Goal: Information Seeking & Learning: Learn about a topic

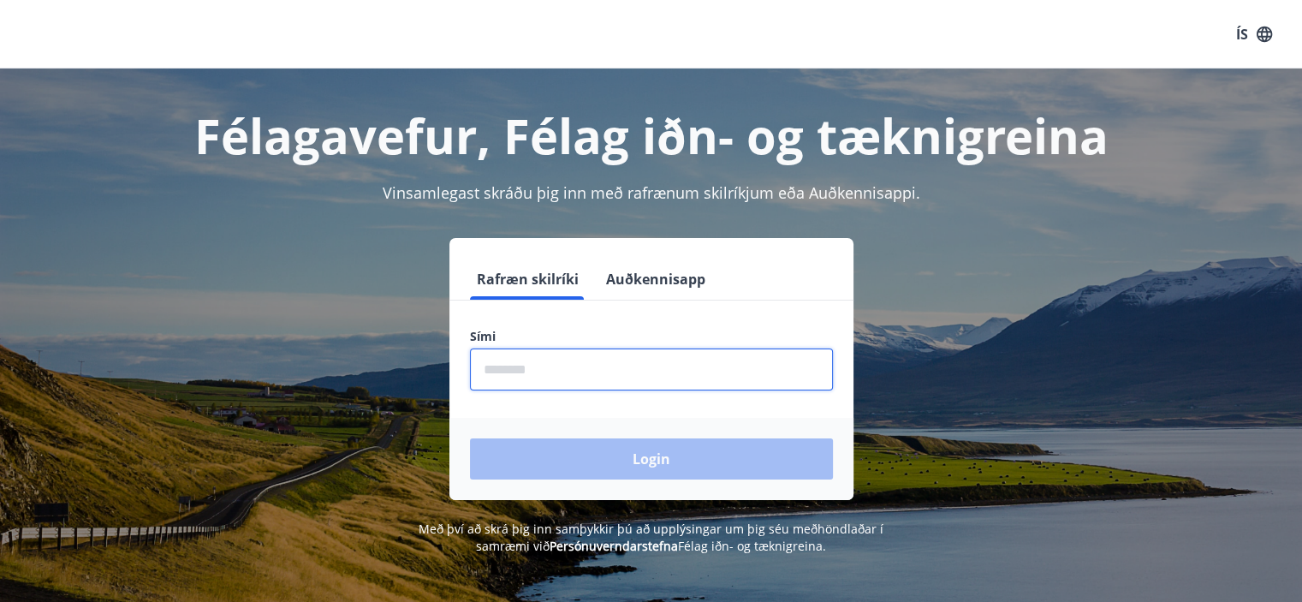
click at [513, 360] on input "phone" at bounding box center [651, 369] width 363 height 42
type input "********"
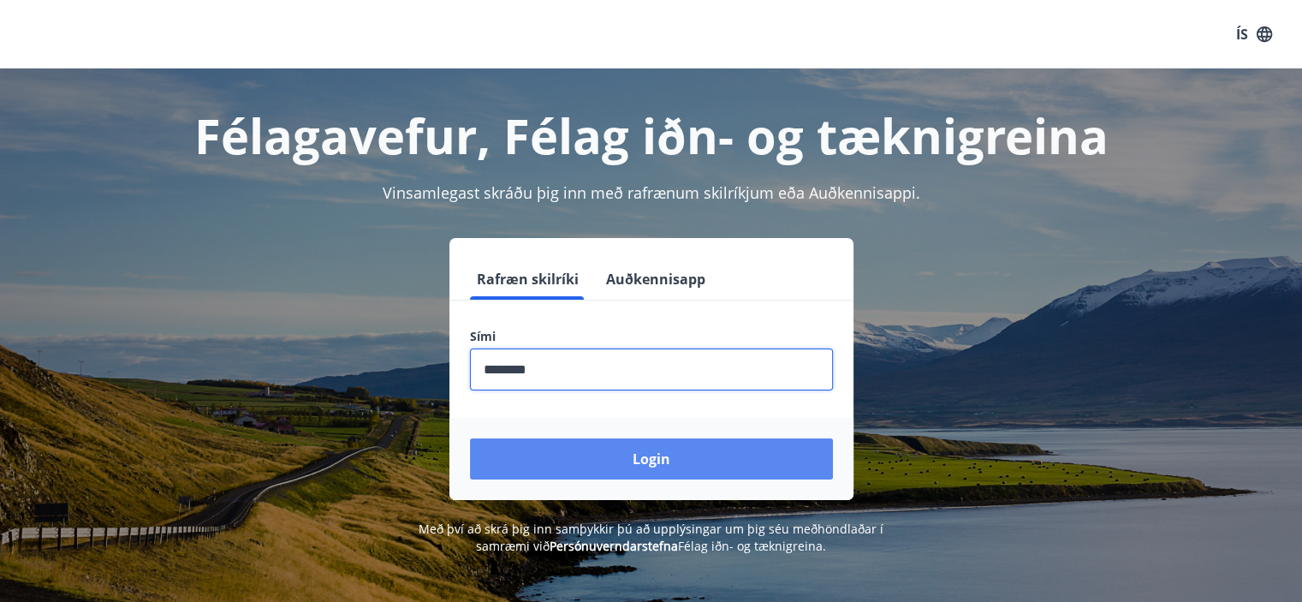
click at [624, 455] on button "Login" at bounding box center [651, 458] width 363 height 41
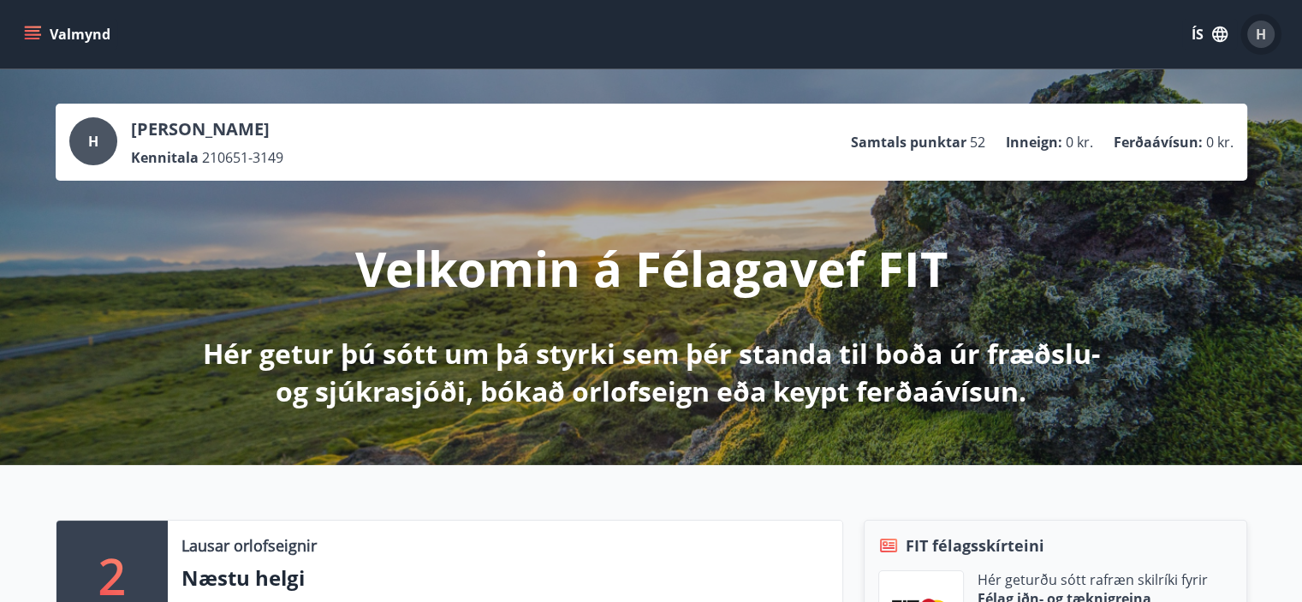
click at [1263, 31] on span "H" at bounding box center [1261, 34] width 10 height 19
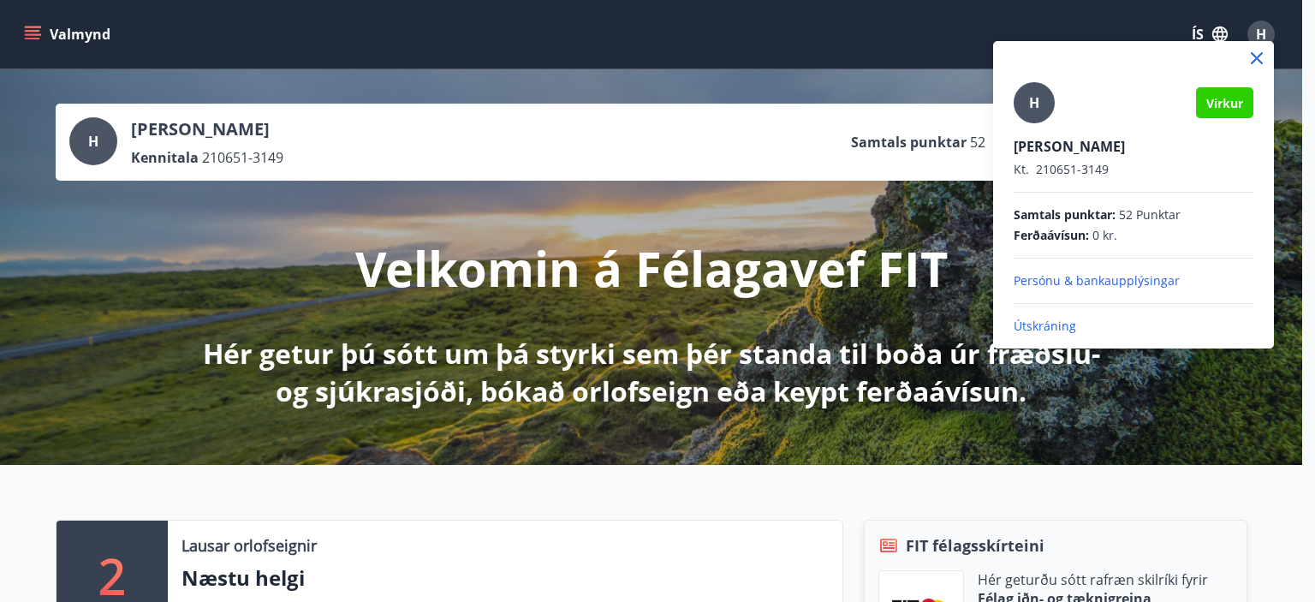
click at [911, 68] on div at bounding box center [657, 301] width 1315 height 602
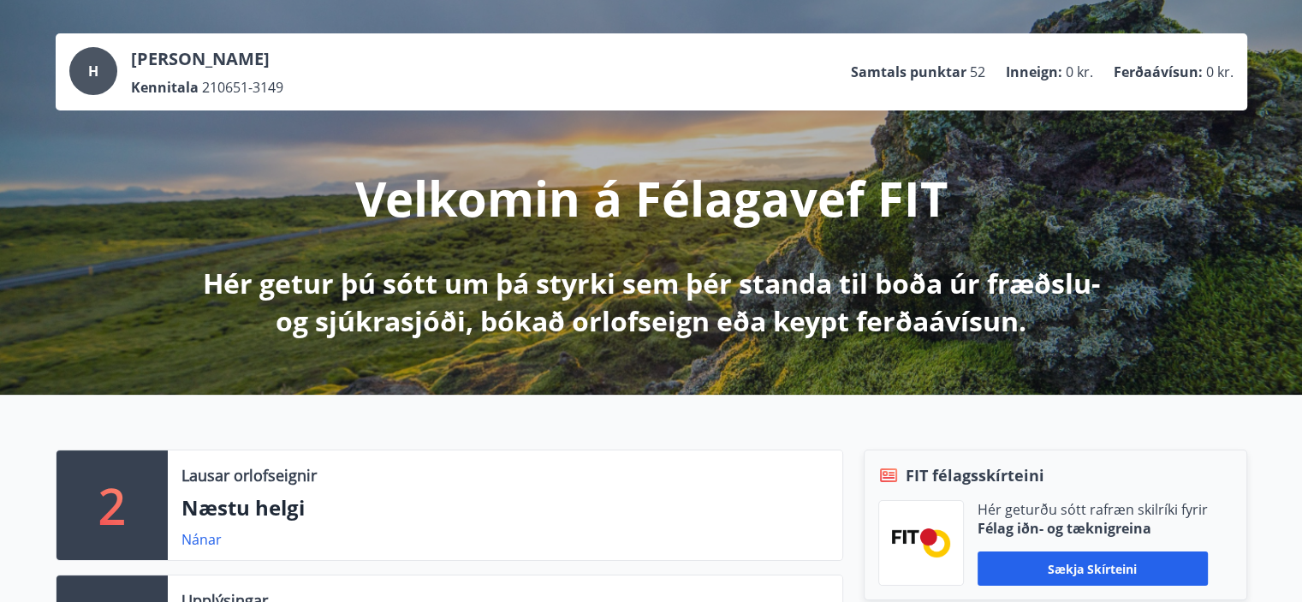
scroll to position [56, 0]
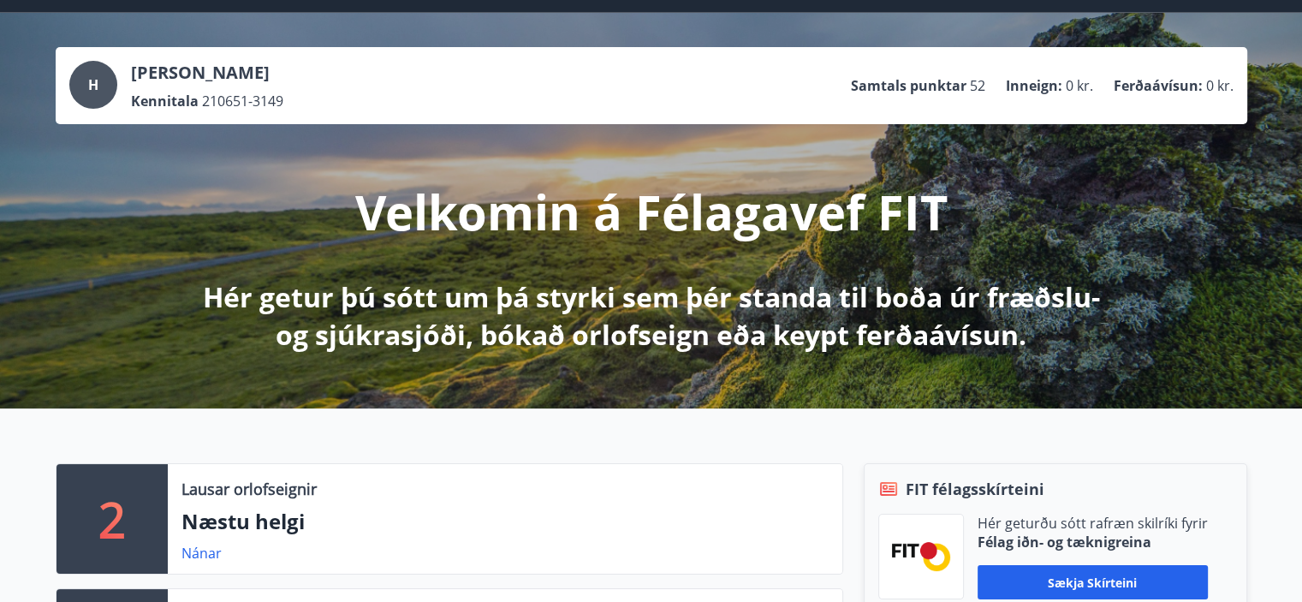
click at [610, 295] on p "Hér getur þú sótt um þá styrki sem þér standa til boða úr fræðslu- og sjúkrasjó…" at bounding box center [651, 315] width 904 height 75
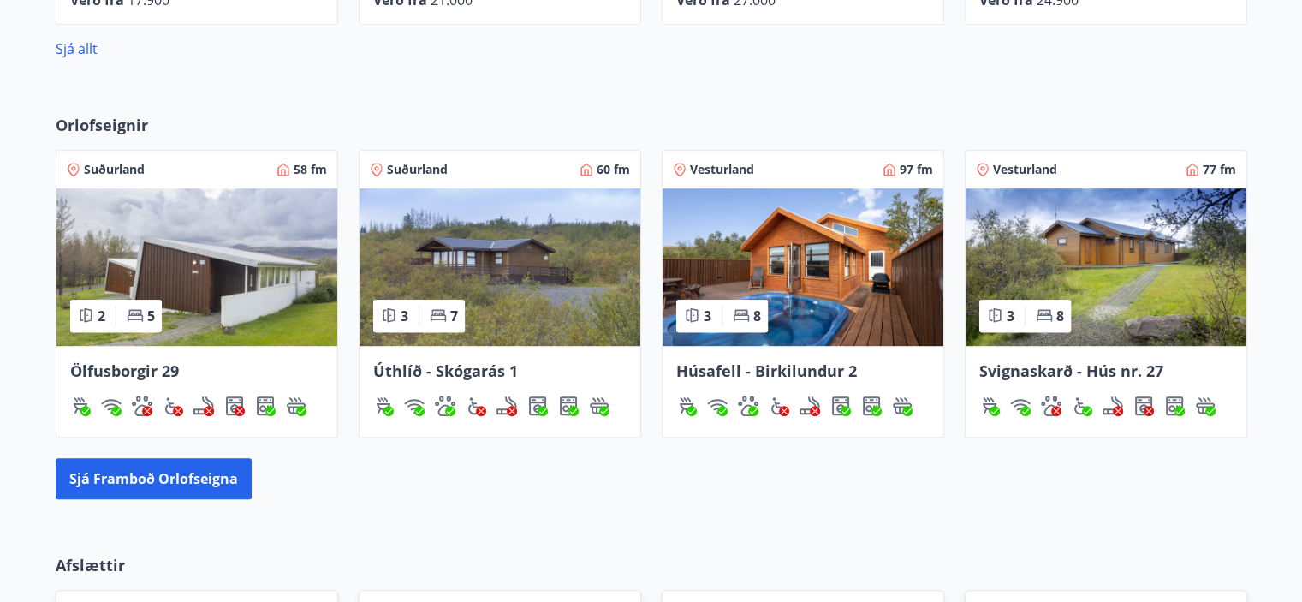
scroll to position [970, 0]
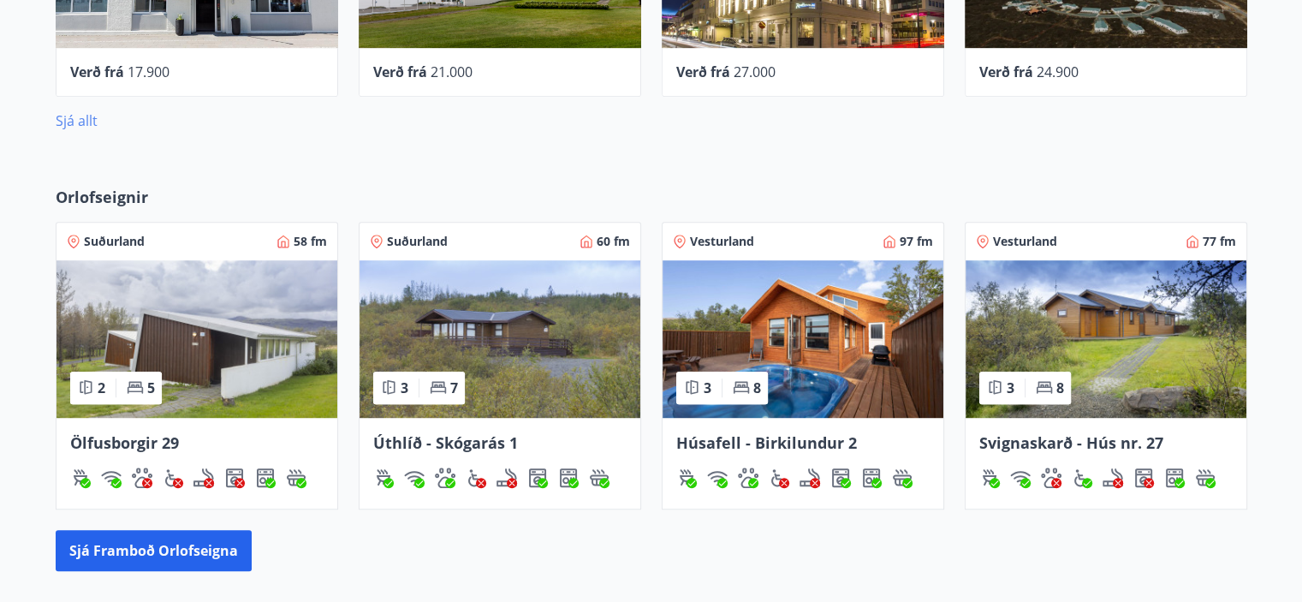
click at [84, 113] on link "Sjá allt" at bounding box center [77, 120] width 42 height 19
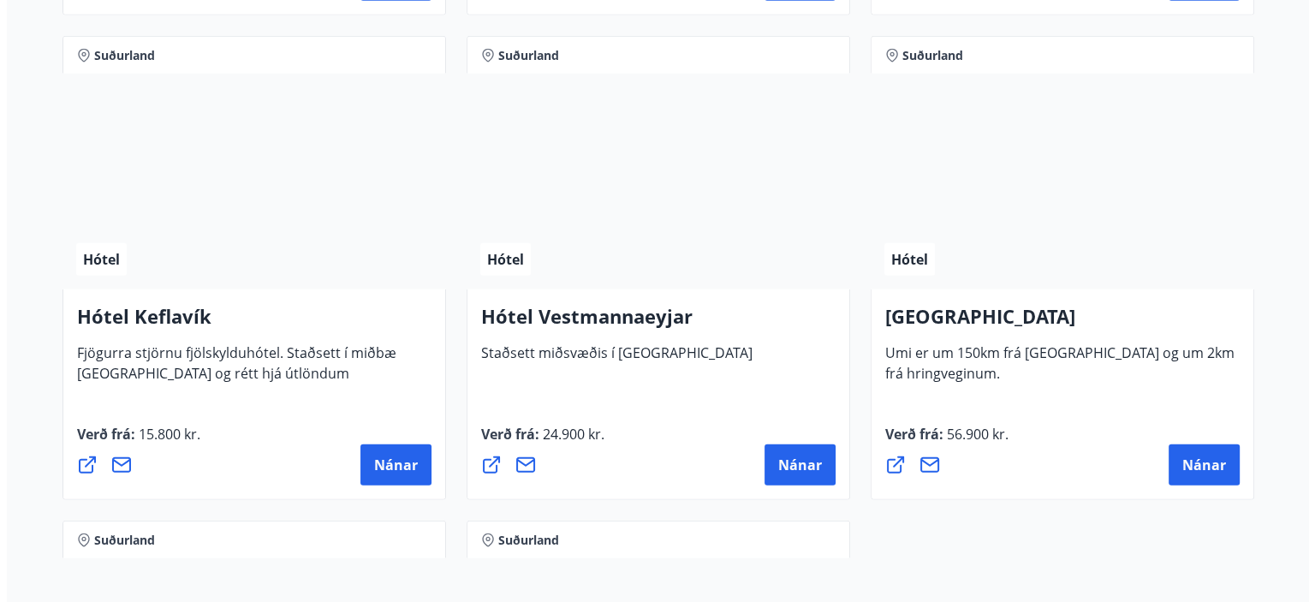
scroll to position [4251, 0]
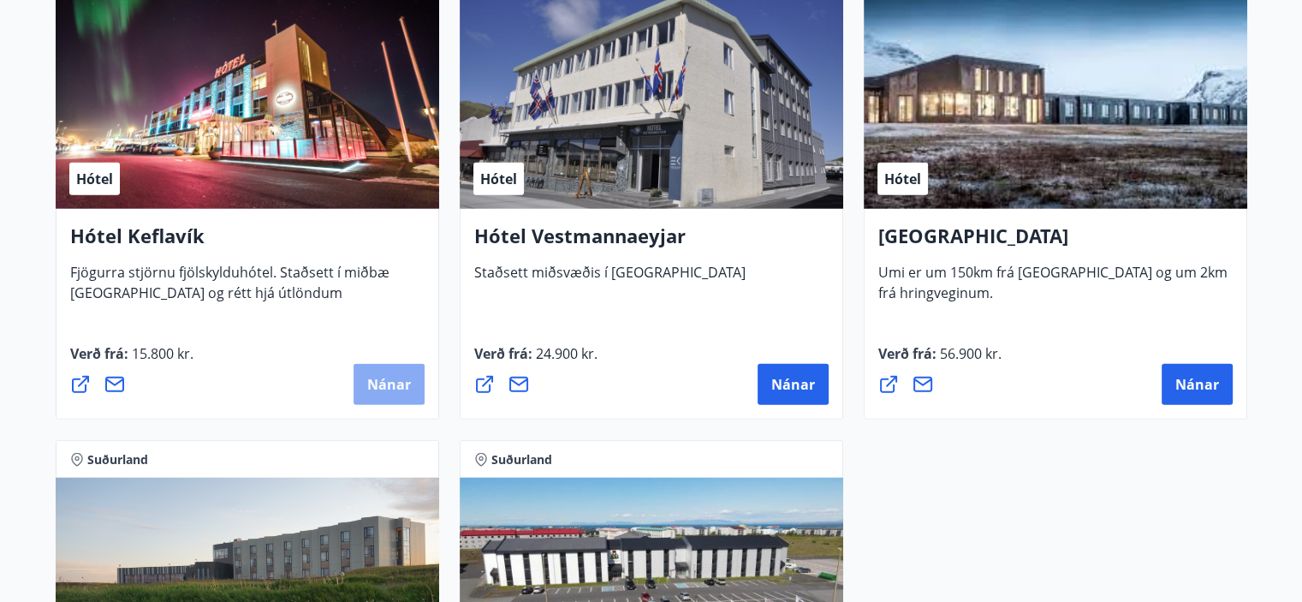
click at [383, 376] on span "Nánar" at bounding box center [389, 384] width 44 height 19
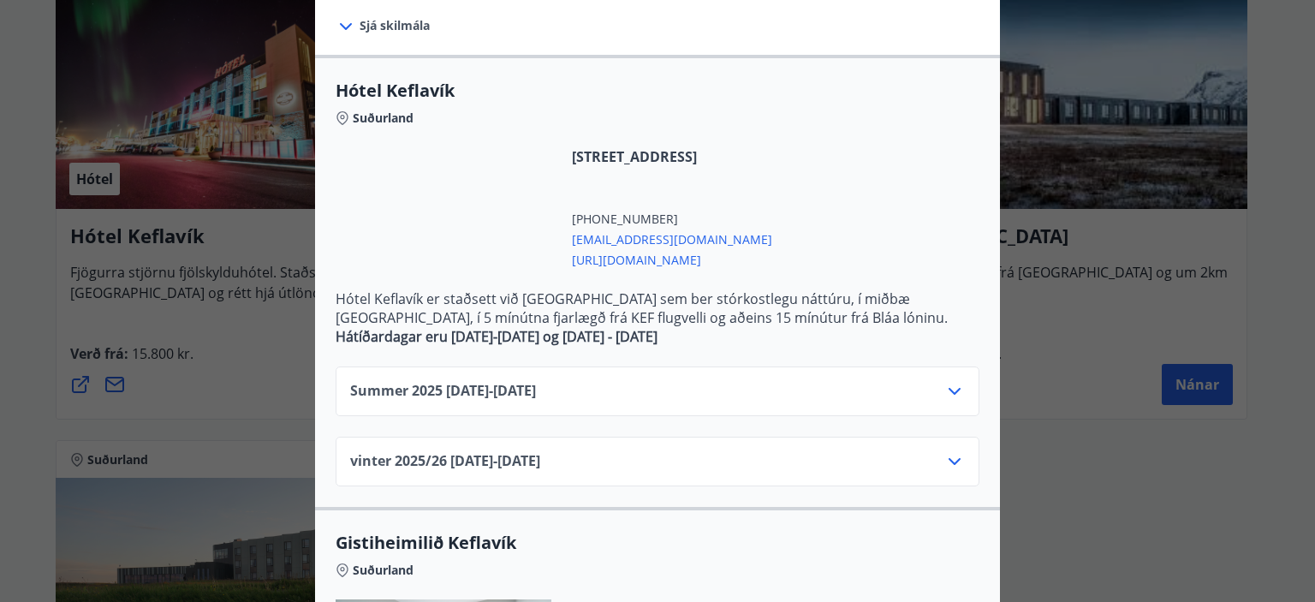
scroll to position [313, 0]
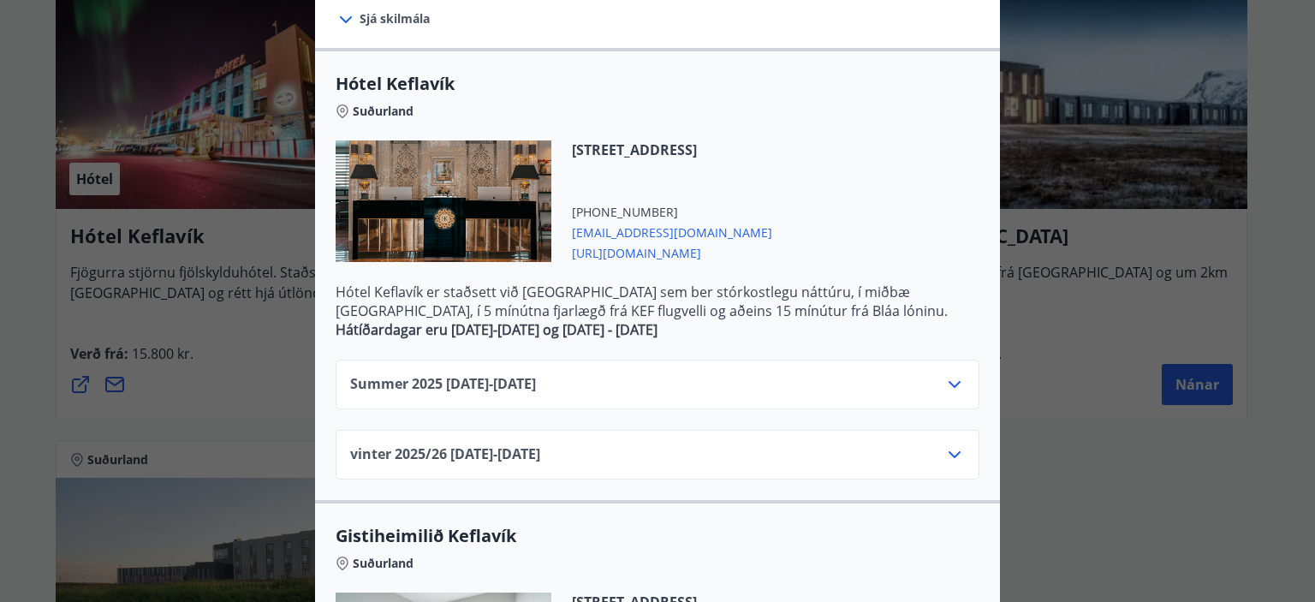
click at [1109, 328] on div "Hótel Keflavík Fjögurra stjörnu fjölskylduhótel. Staðsett í miðbæ Keflavíkur og…" at bounding box center [657, 301] width 1315 height 602
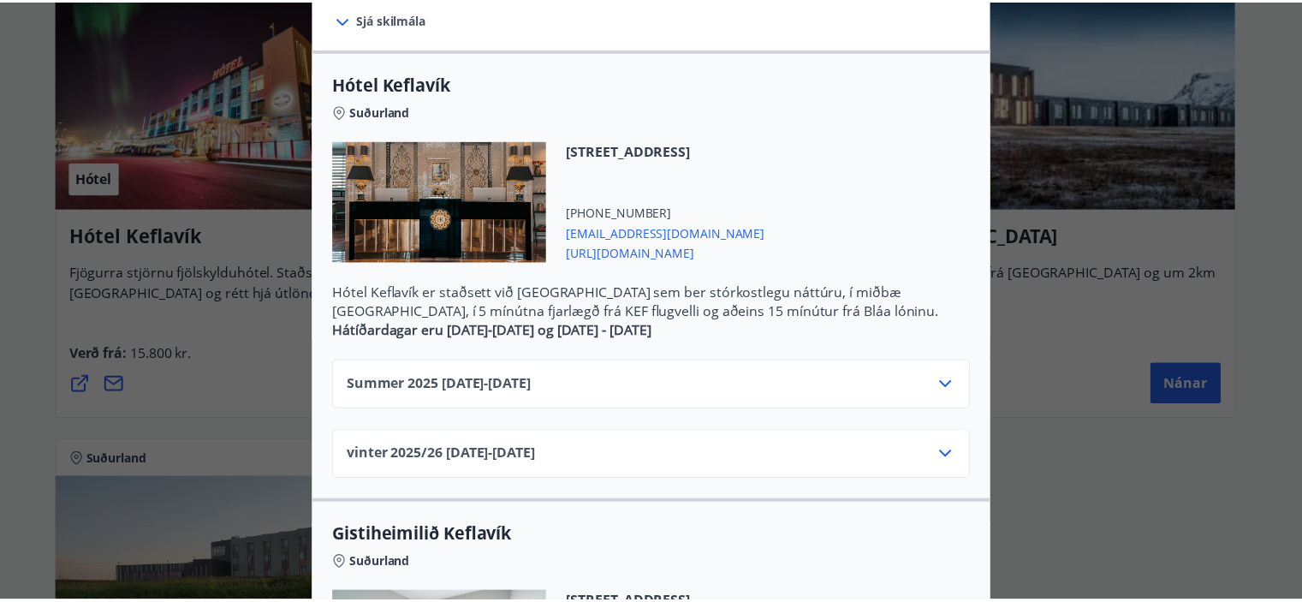
scroll to position [0, 0]
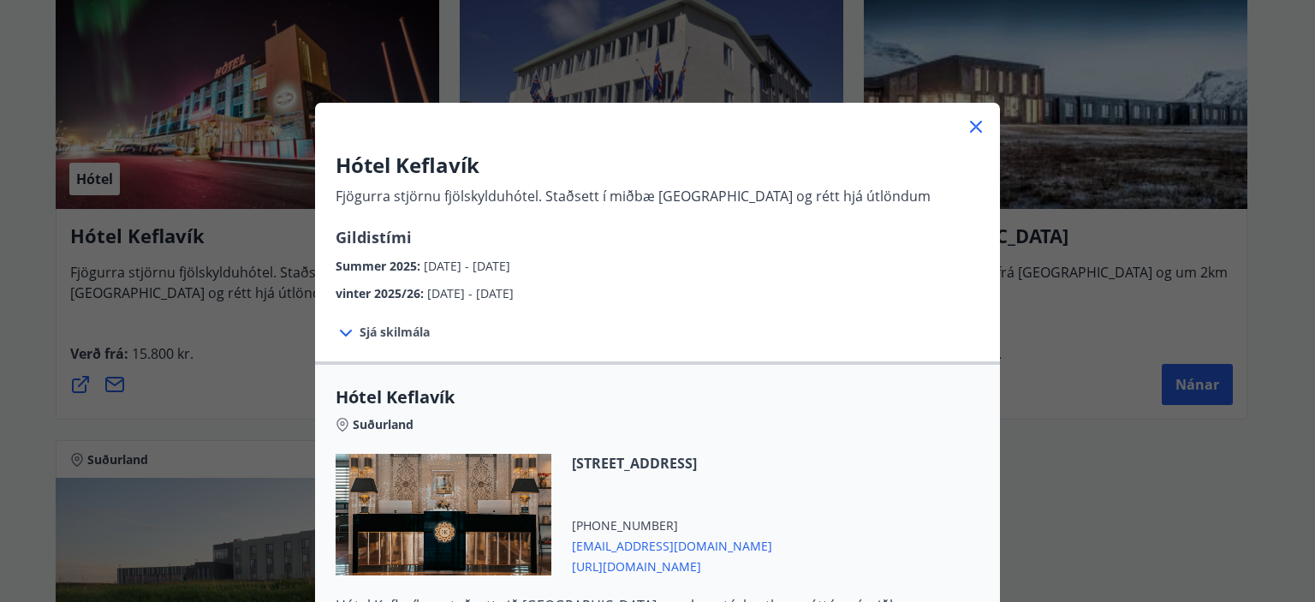
click at [968, 129] on icon at bounding box center [976, 126] width 21 height 21
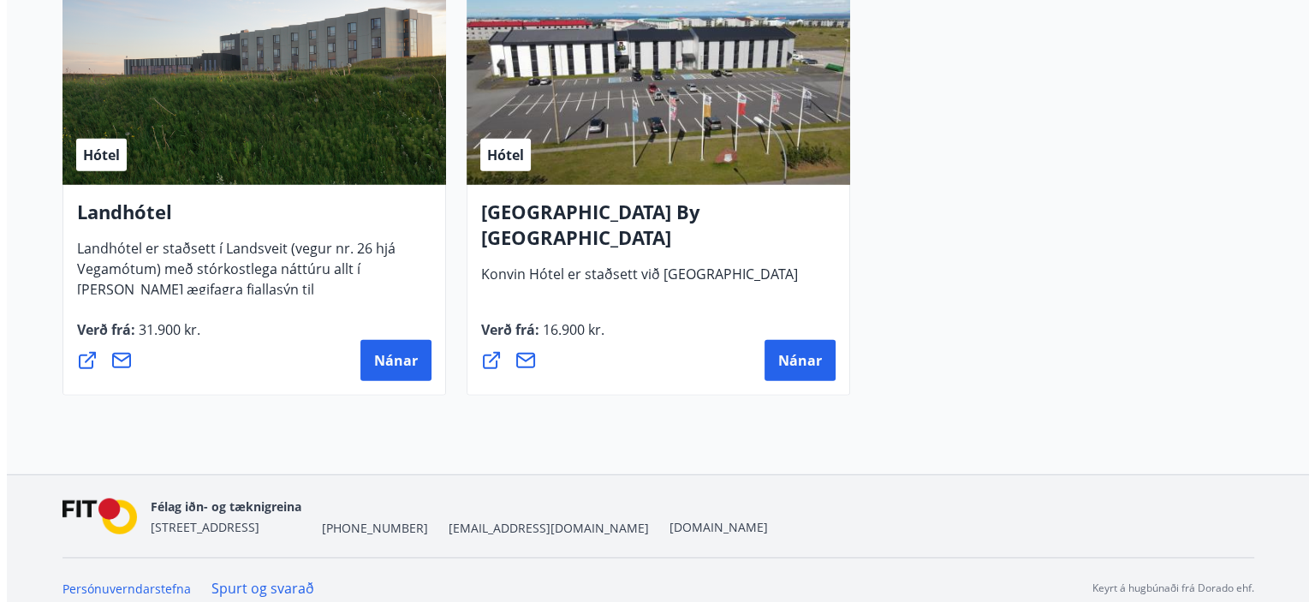
scroll to position [4764, 0]
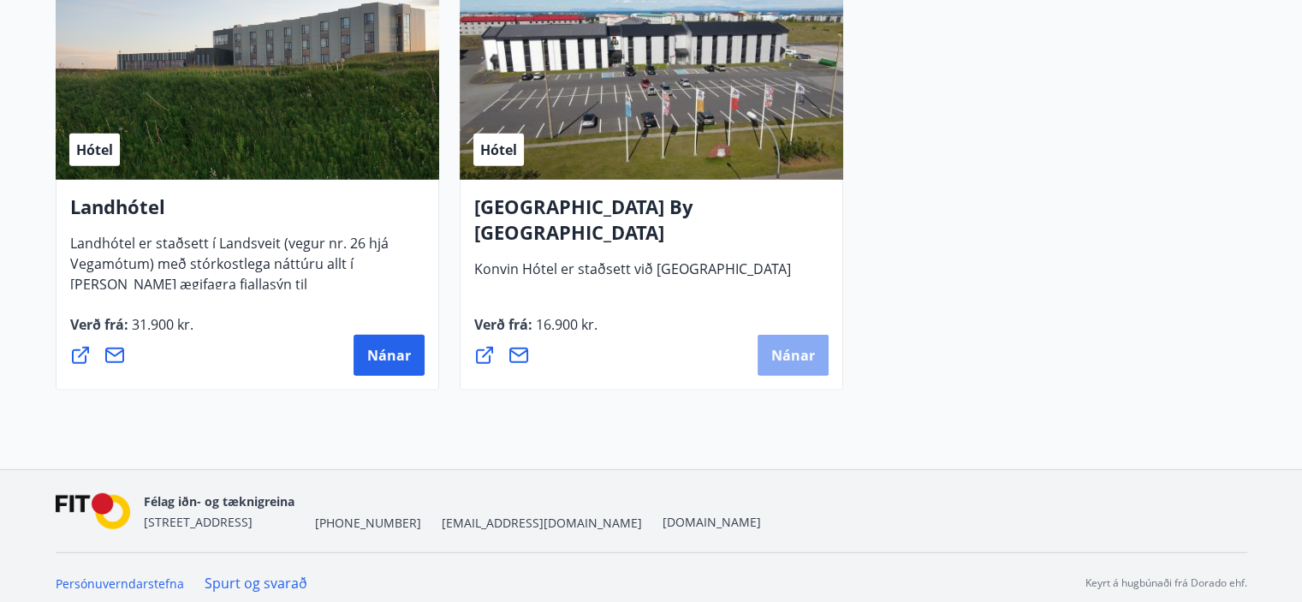
click at [788, 351] on span "Nánar" at bounding box center [793, 355] width 44 height 19
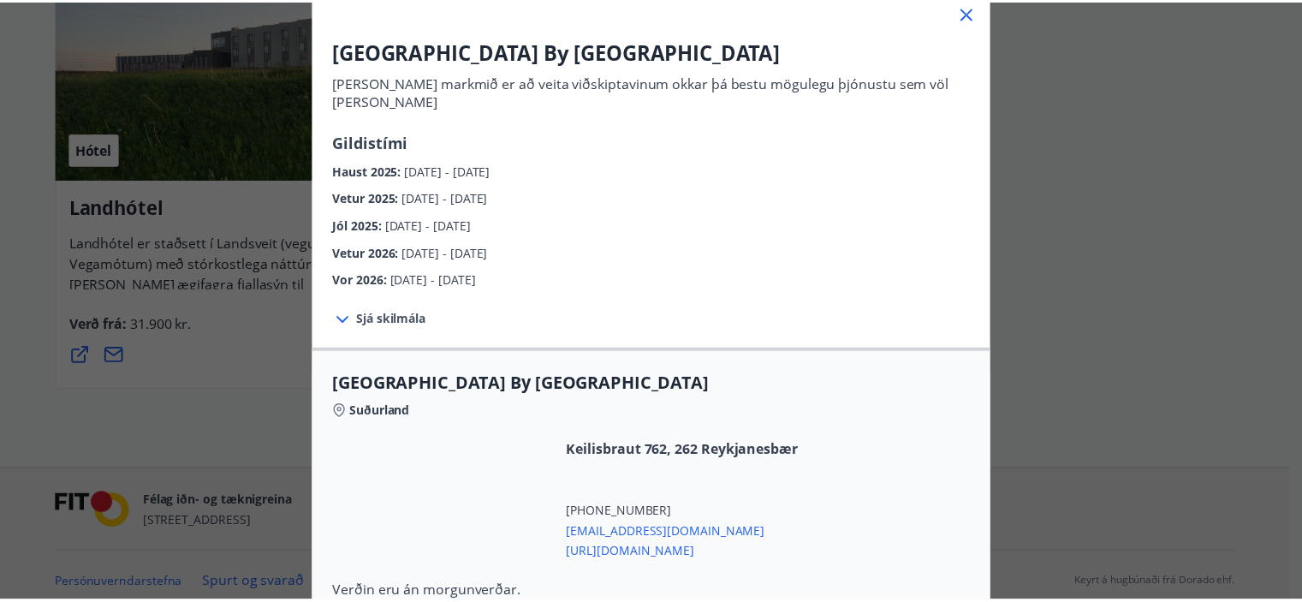
scroll to position [86, 0]
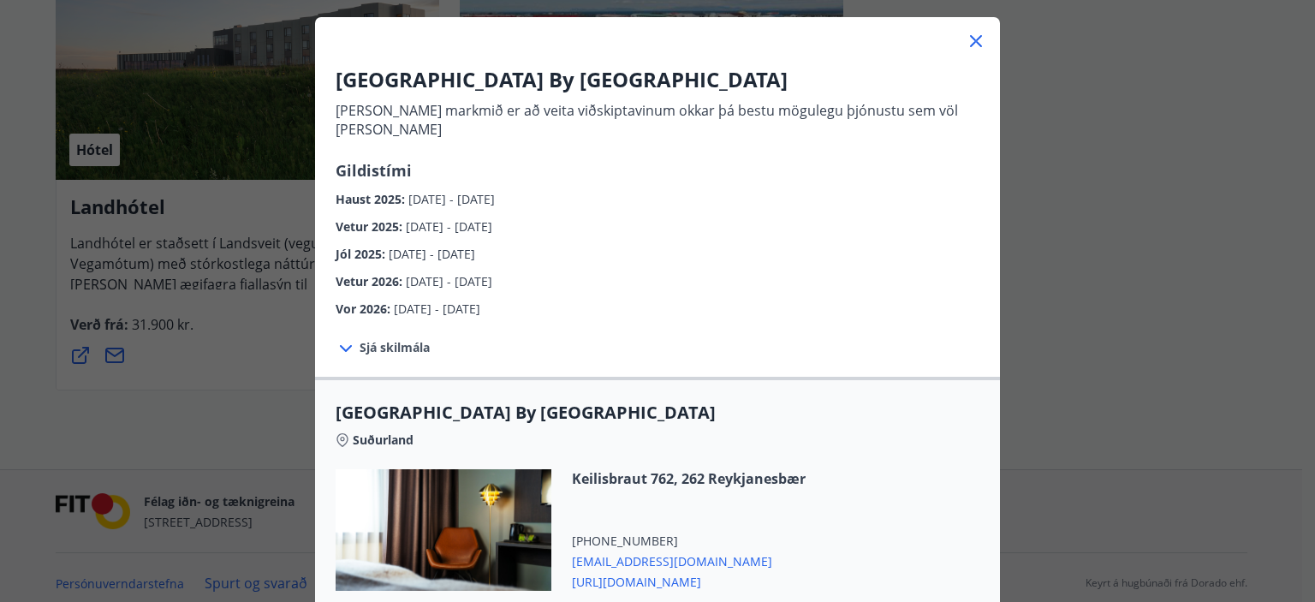
click at [970, 44] on icon at bounding box center [976, 41] width 12 height 12
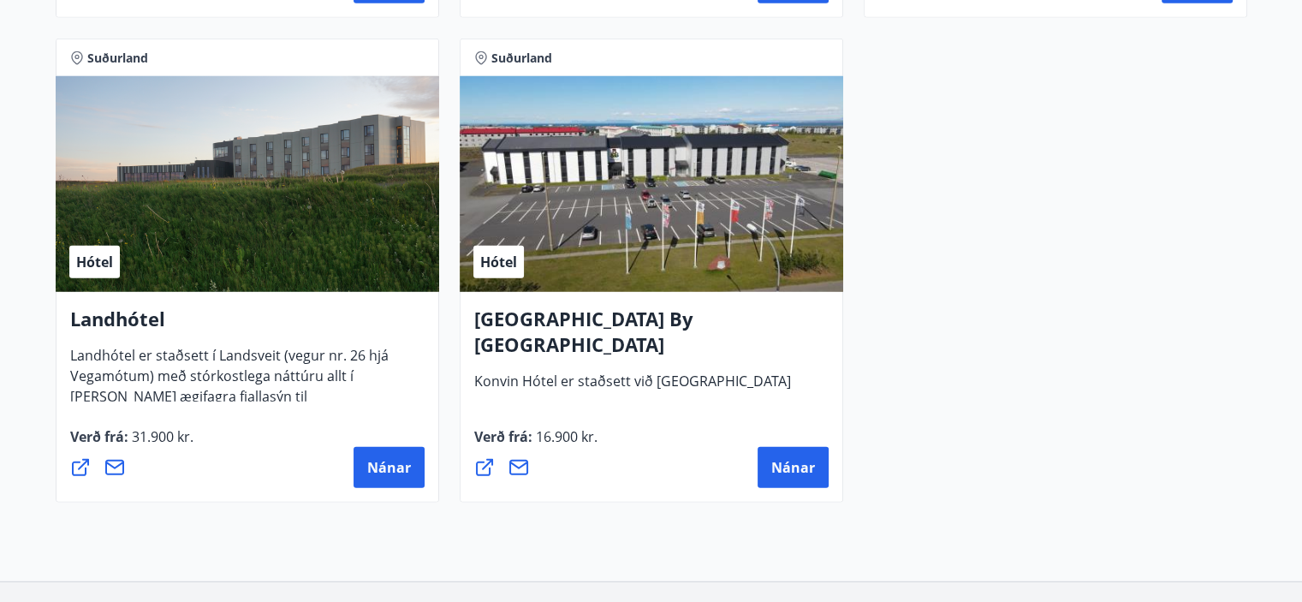
scroll to position [4650, 0]
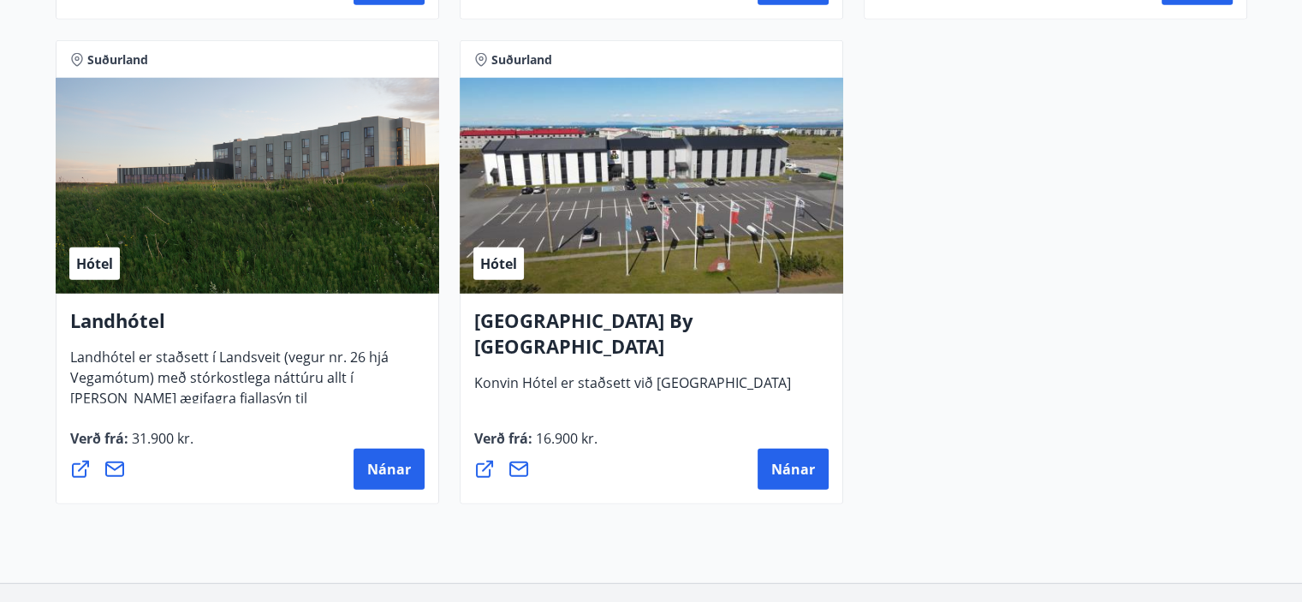
click at [614, 170] on div "Hótel" at bounding box center [651, 186] width 383 height 216
click at [617, 185] on div "Hótel" at bounding box center [651, 186] width 383 height 216
